Goal: Find specific page/section: Find specific page/section

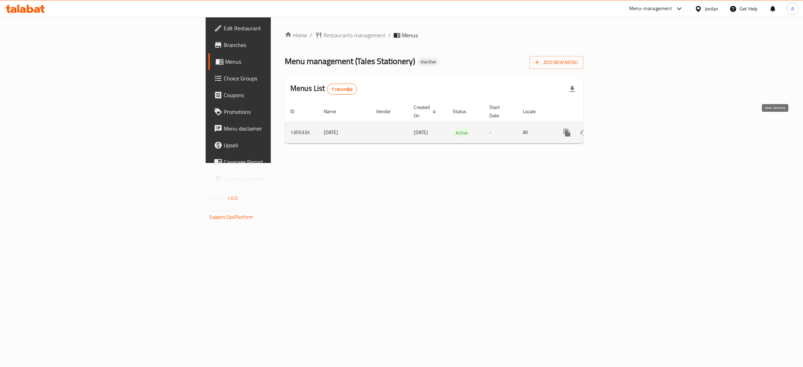
click at [626, 128] on link "enhanced table" at bounding box center [617, 132] width 17 height 17
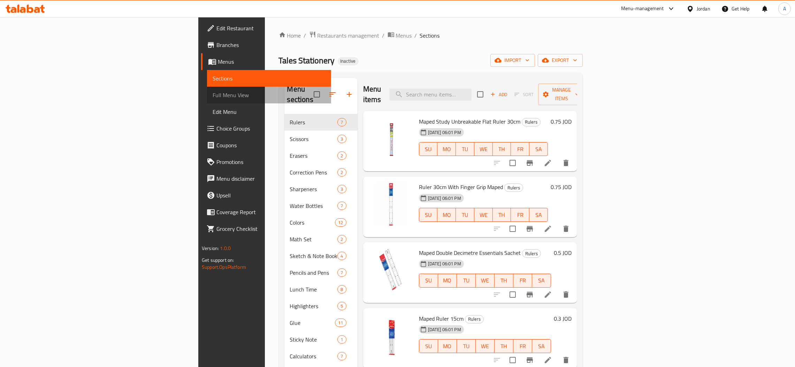
click at [213, 94] on span "Full Menu View" at bounding box center [269, 95] width 113 height 8
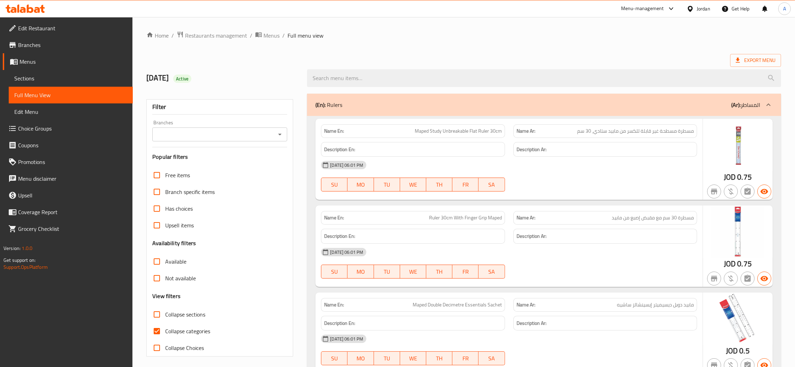
click at [197, 333] on span "Collapse categories" at bounding box center [187, 331] width 45 height 8
click at [165, 333] on input "Collapse categories" at bounding box center [156, 331] width 17 height 17
checkbox input "false"
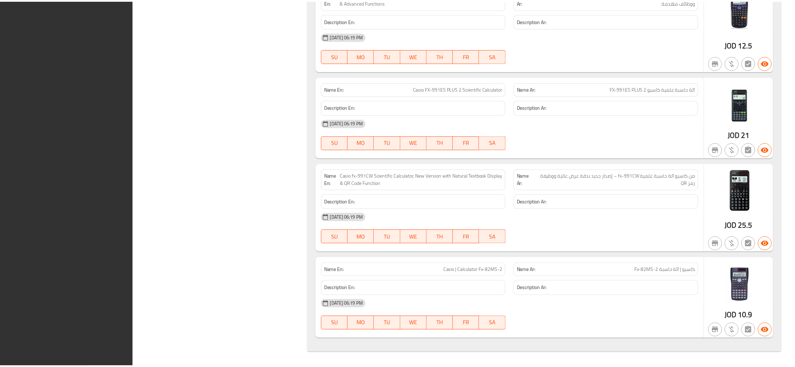
scroll to position [7442, 0]
